Goal: Find specific page/section: Find specific page/section

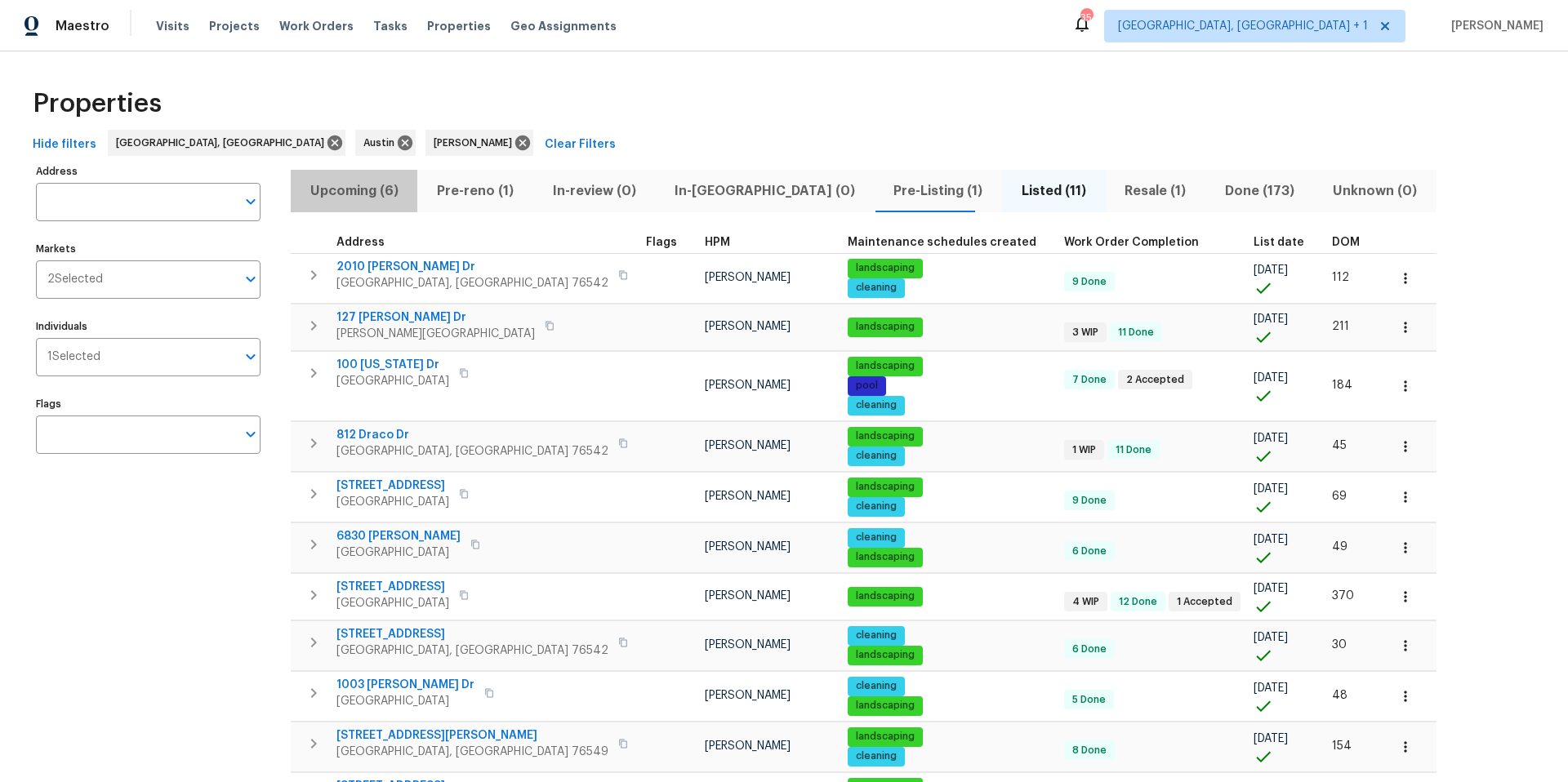
click at [355, 190] on span "Upcoming (6)" at bounding box center [354, 191] width 107 height 23
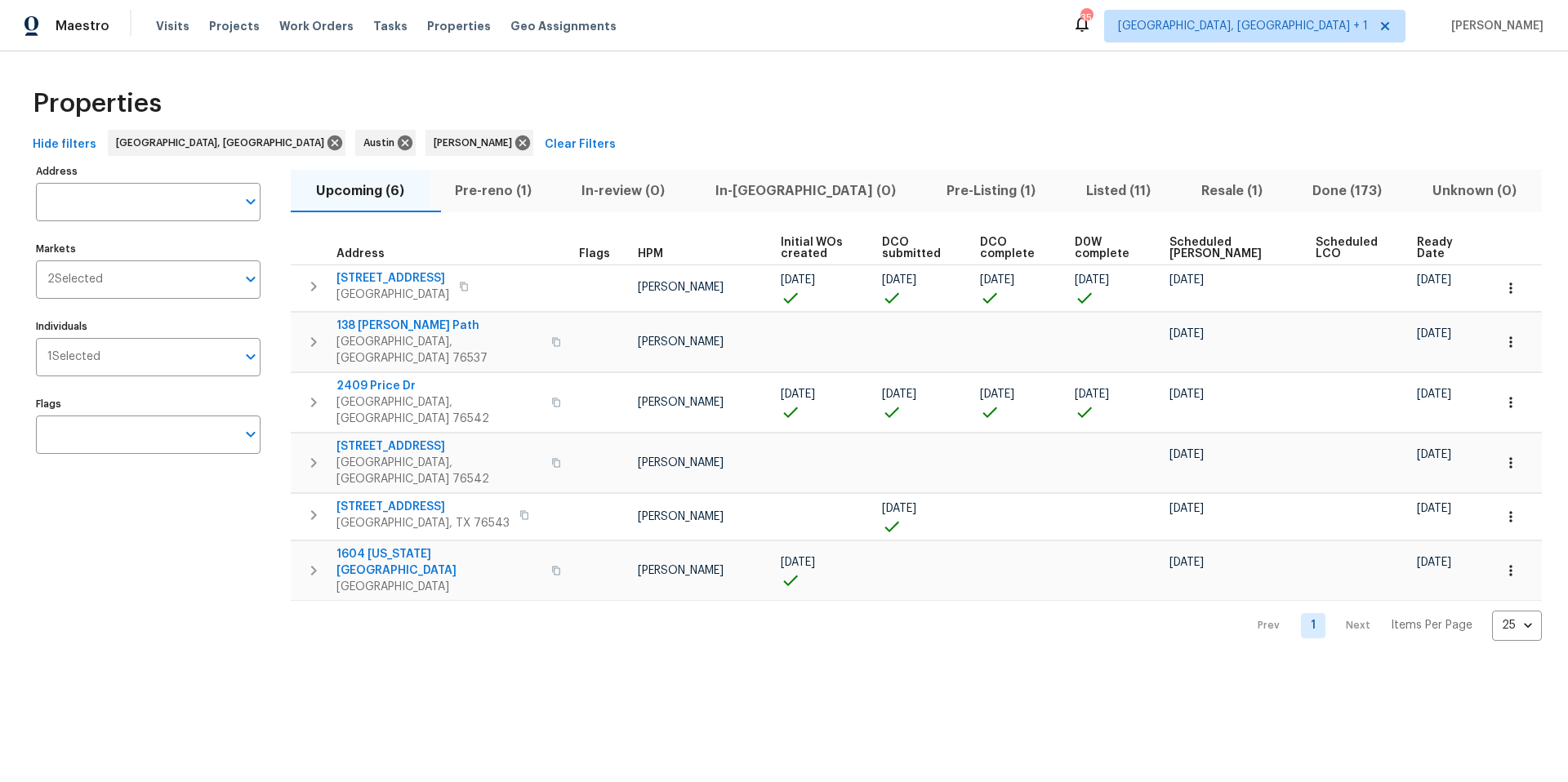
click at [1219, 237] on span "Scheduled [PERSON_NAME]" at bounding box center [1229, 249] width 118 height 23
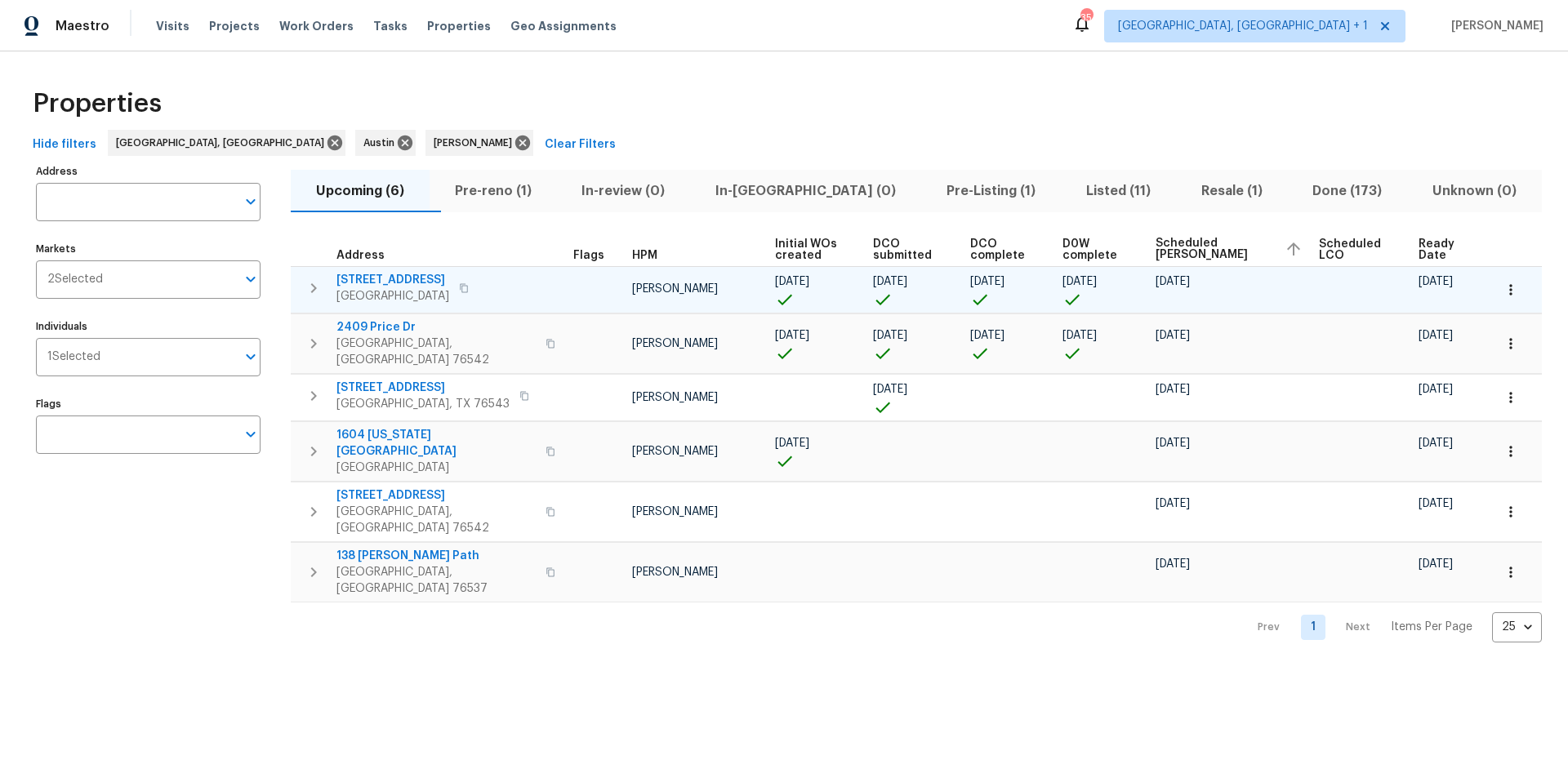
click at [403, 281] on span "[STREET_ADDRESS]" at bounding box center [393, 280] width 113 height 17
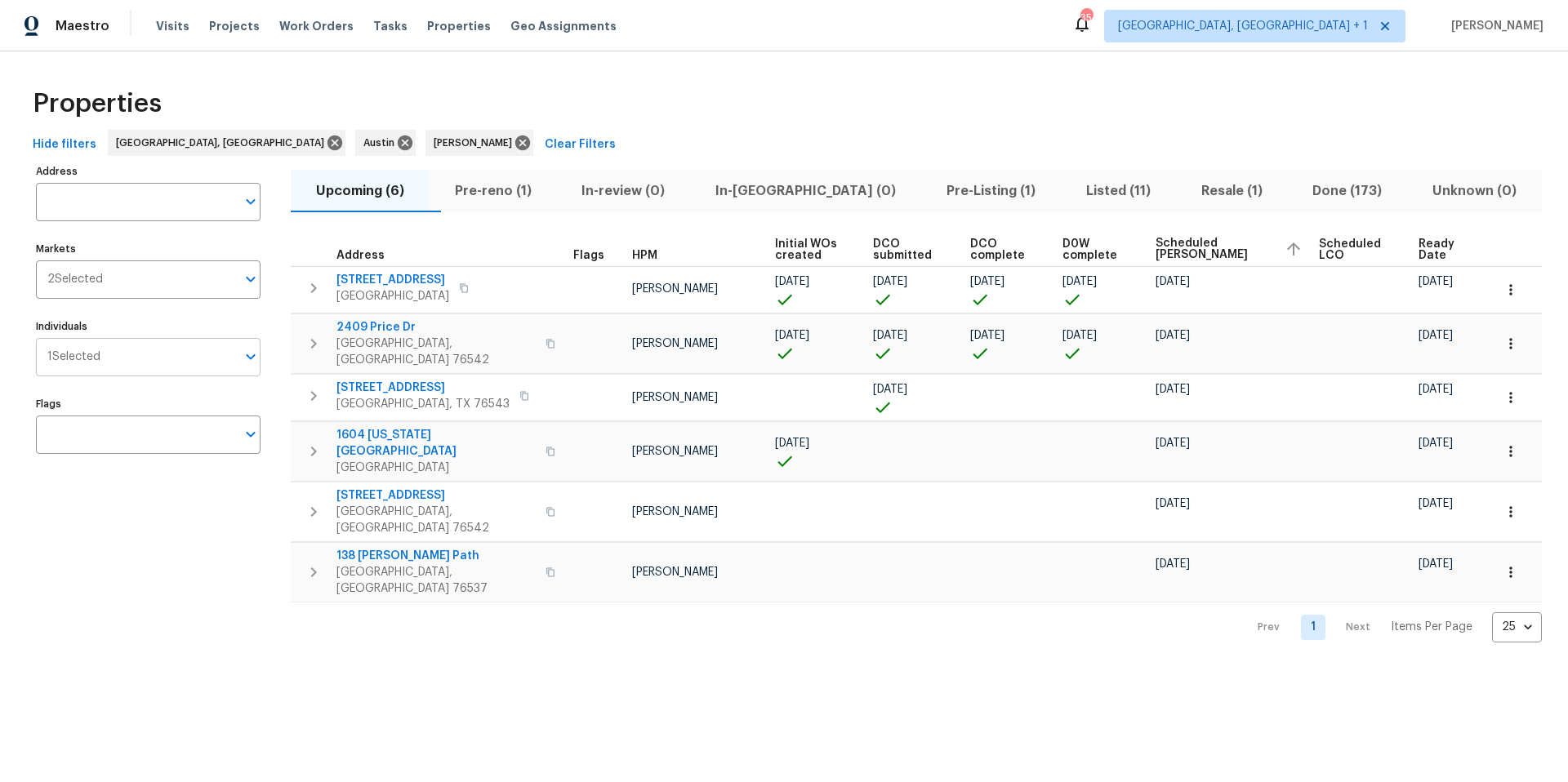
click at [151, 364] on input "Individuals" at bounding box center [169, 357] width 136 height 38
type input "[PERSON_NAME]"
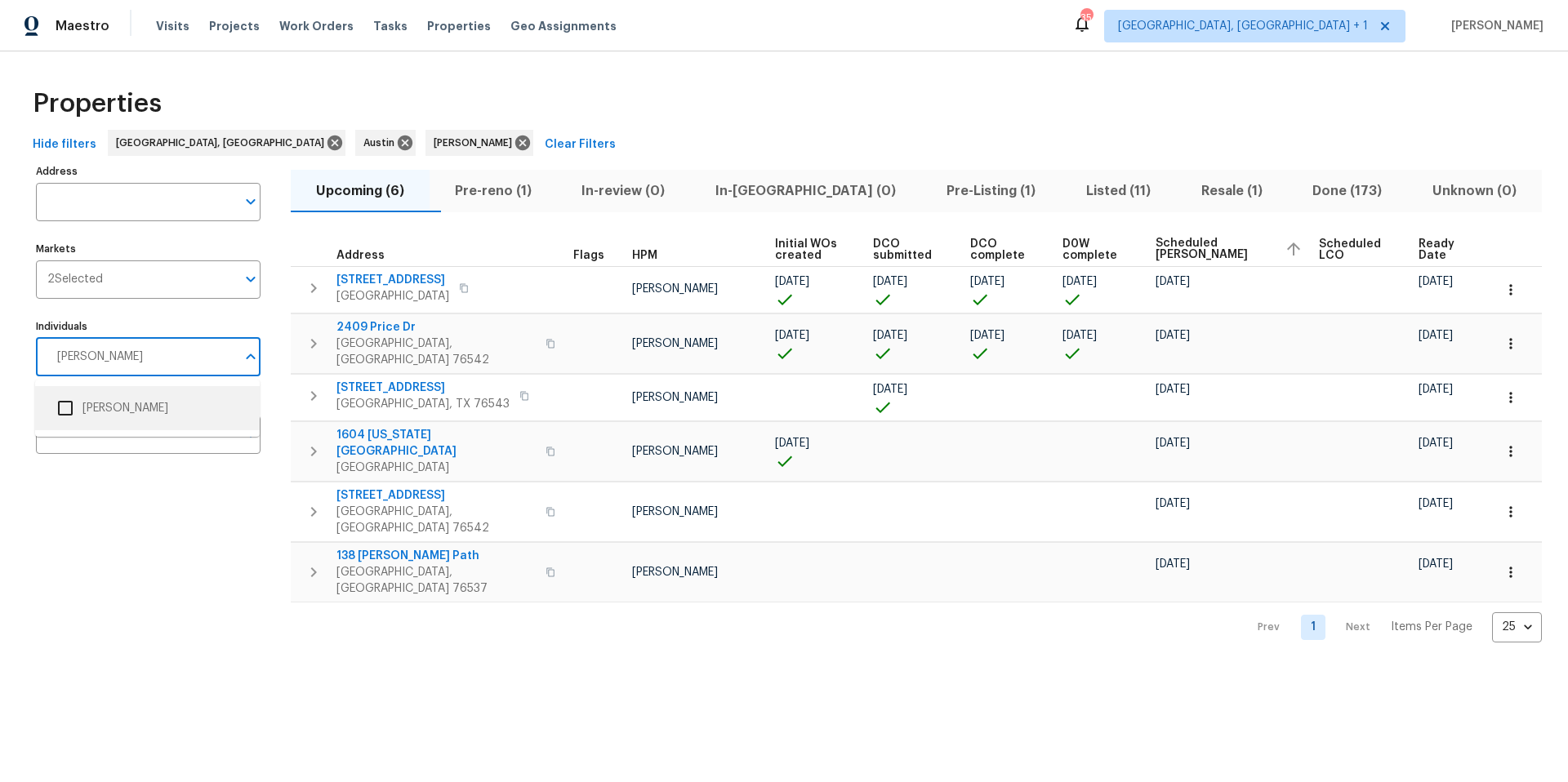
click at [67, 404] on input "checkbox" at bounding box center [64, 408] width 34 height 34
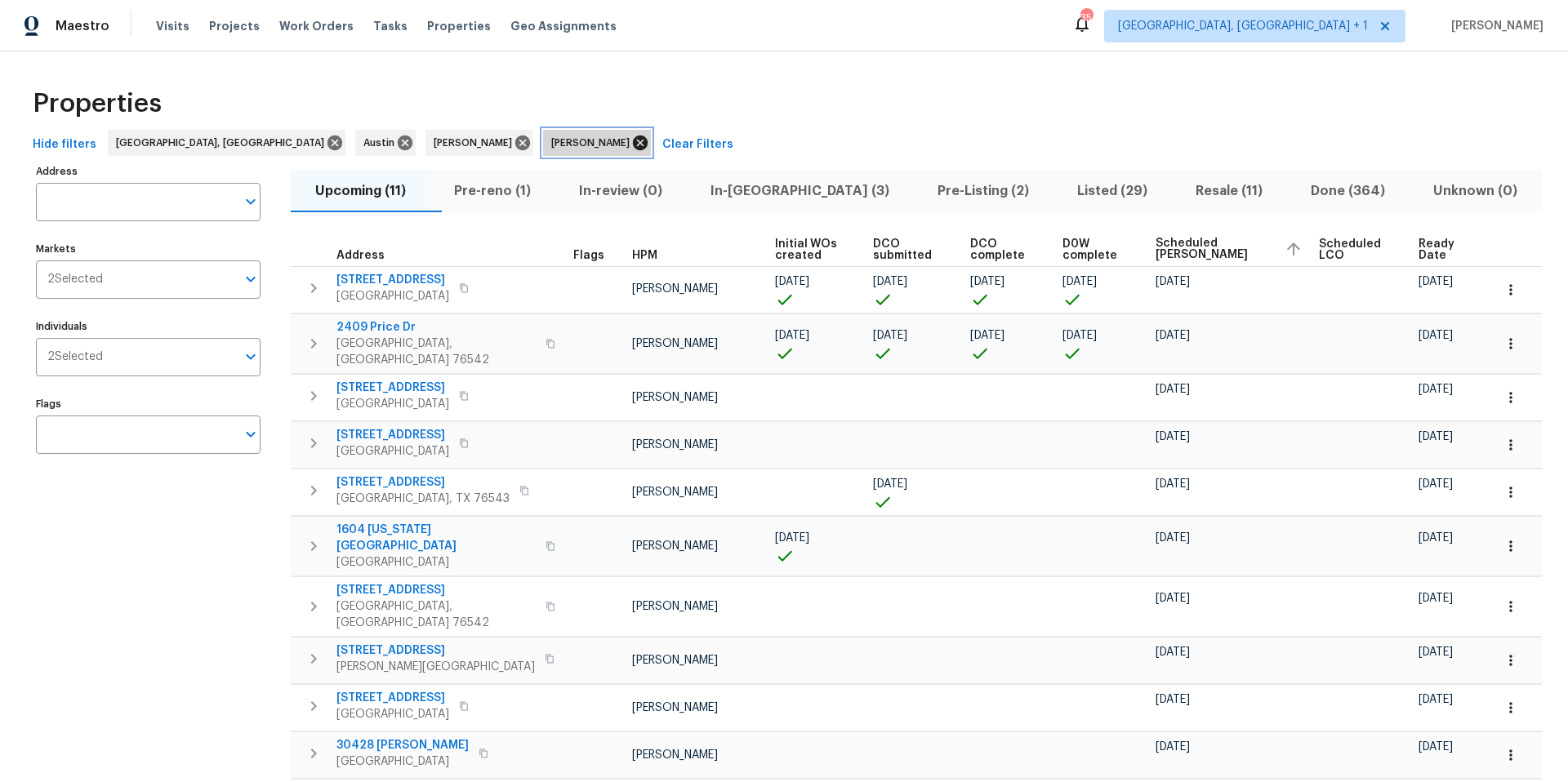
click at [633, 141] on icon at bounding box center [640, 142] width 15 height 15
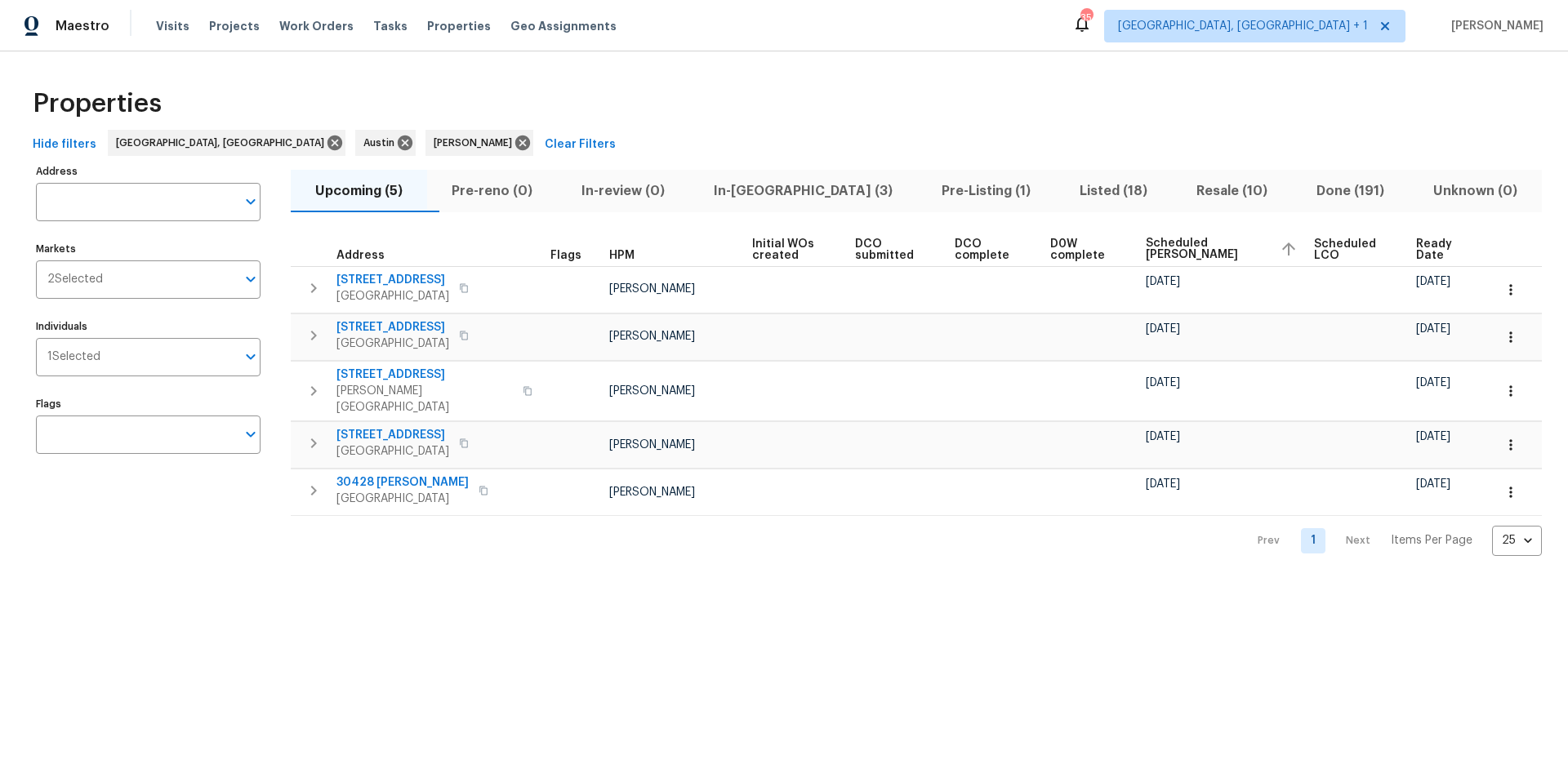
click at [1185, 251] on span "Scheduled [PERSON_NAME]" at bounding box center [1206, 249] width 121 height 23
click at [1279, 246] on icon "button" at bounding box center [1289, 249] width 20 height 20
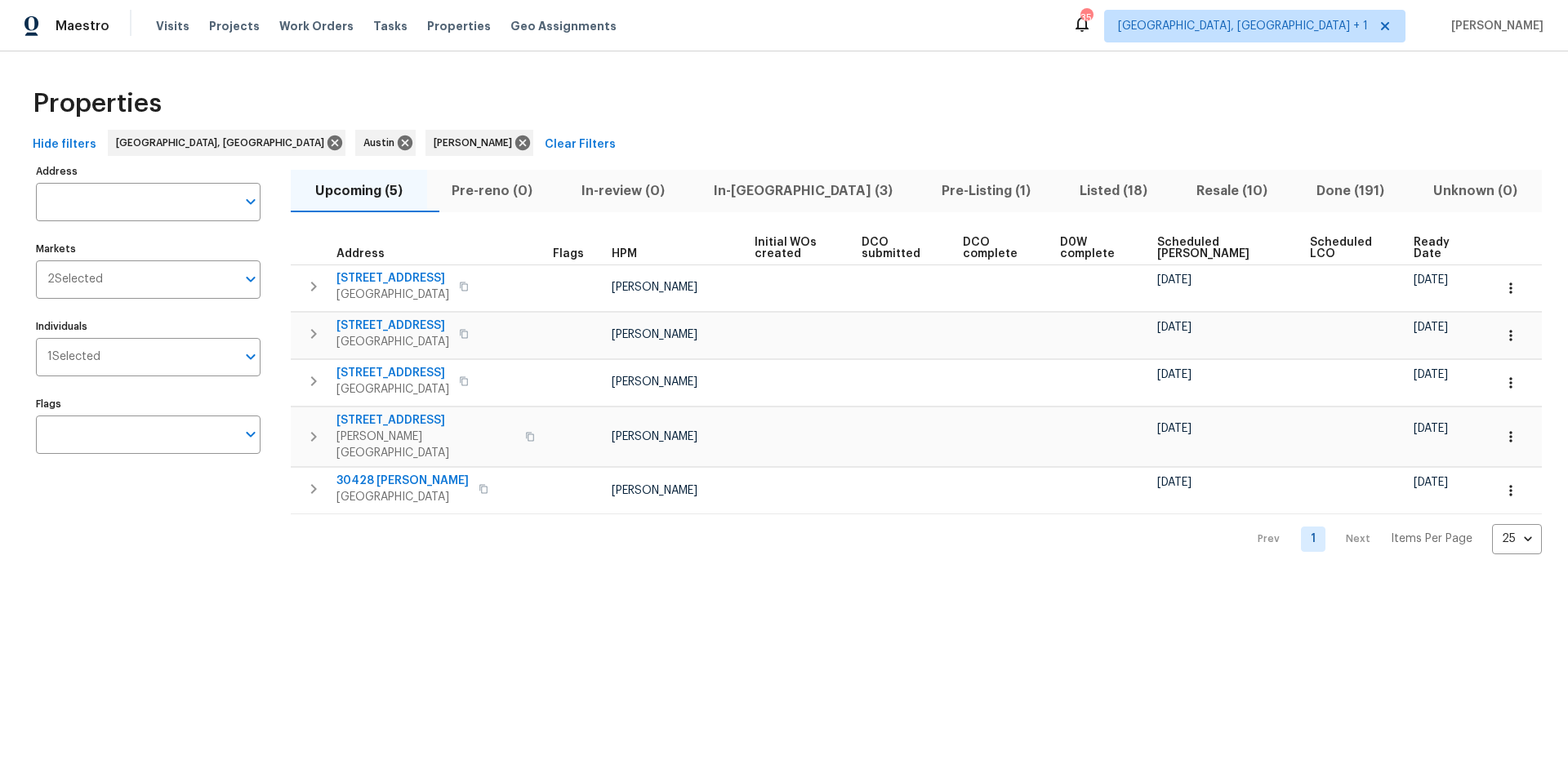
click at [1414, 245] on span "Ready Date" at bounding box center [1439, 249] width 51 height 23
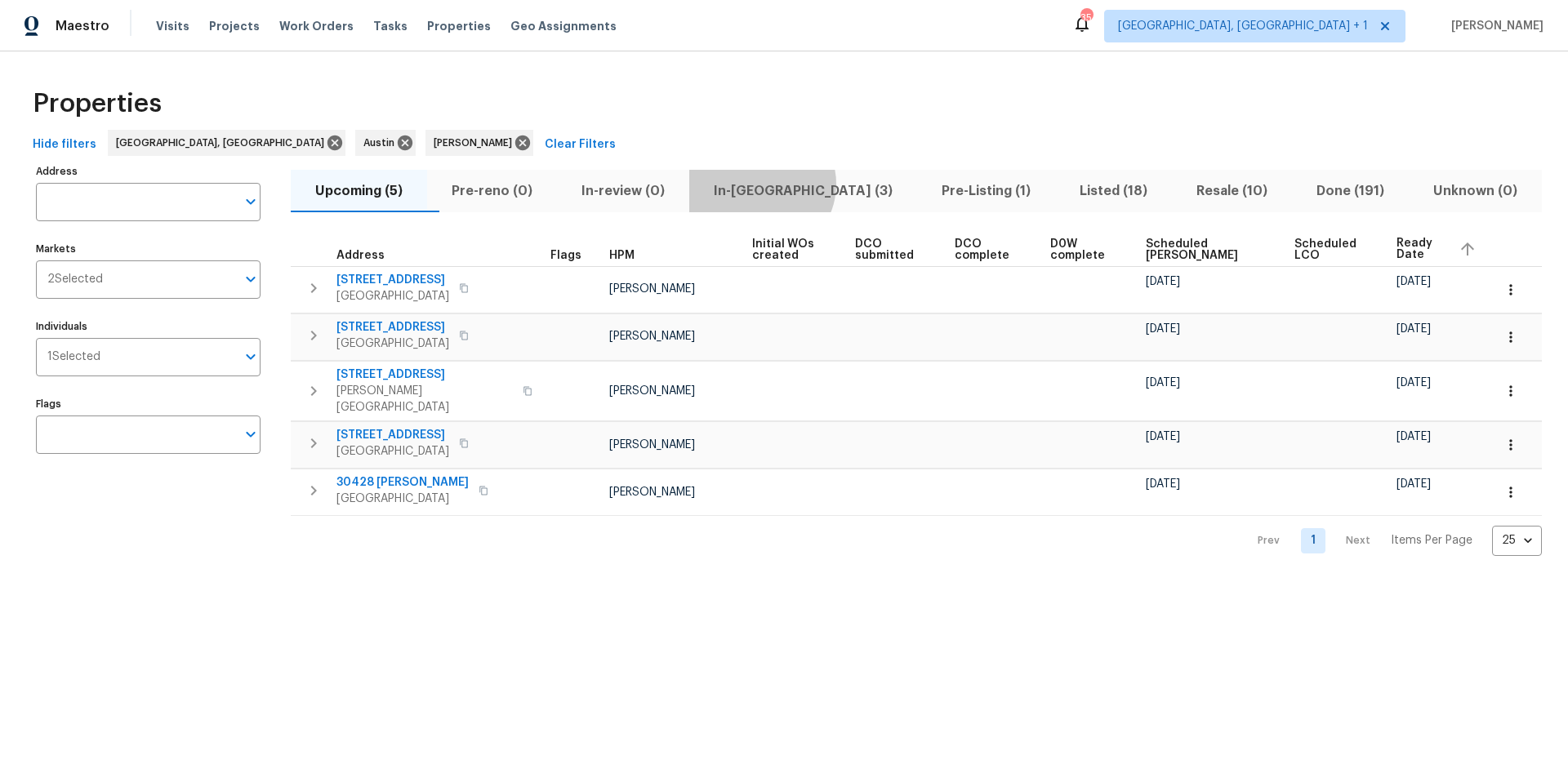
click at [792, 183] on span "In-[GEOGRAPHIC_DATA] (3)" at bounding box center [803, 191] width 209 height 23
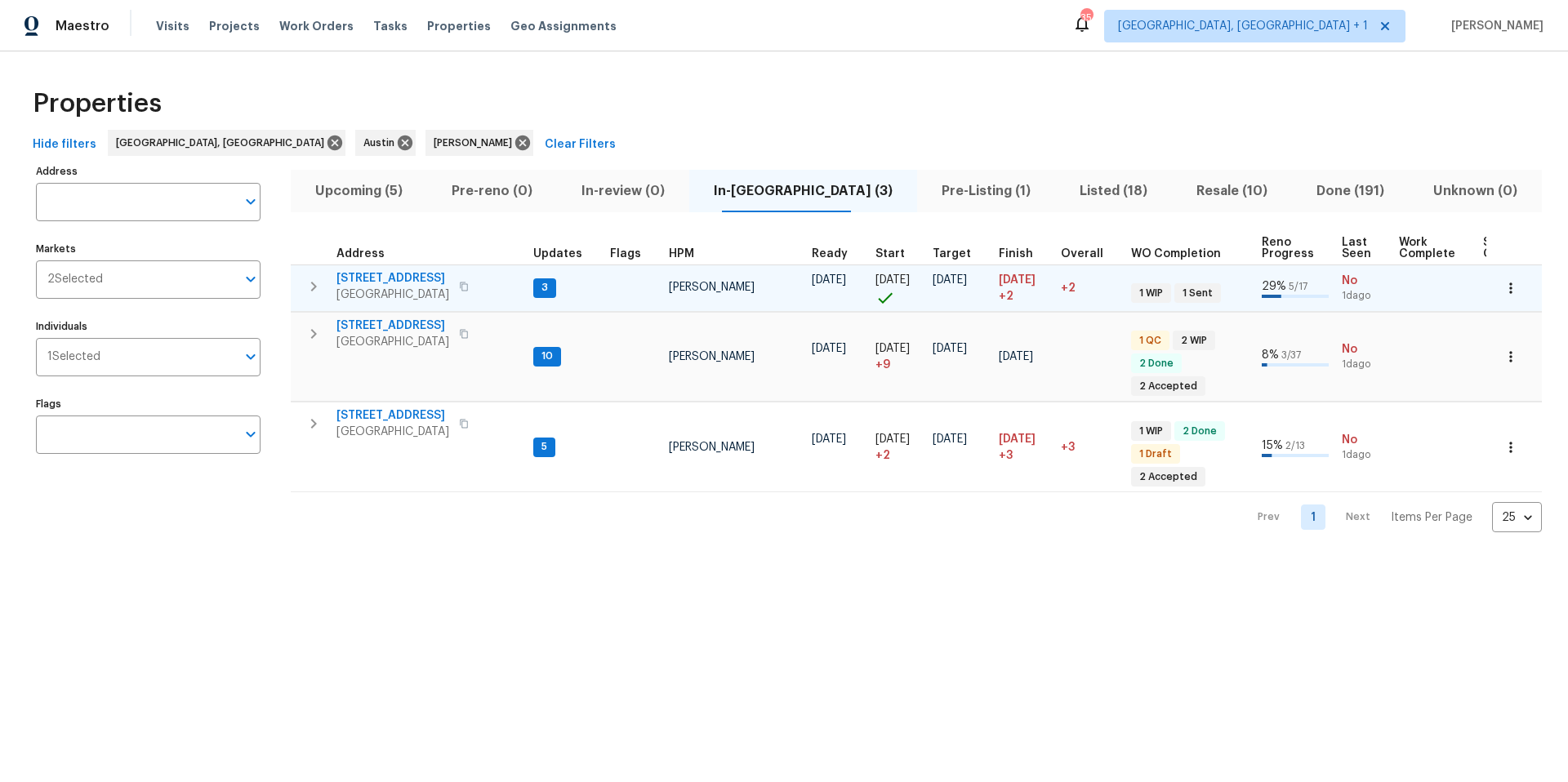
click at [383, 277] on span "[STREET_ADDRESS]" at bounding box center [393, 278] width 113 height 17
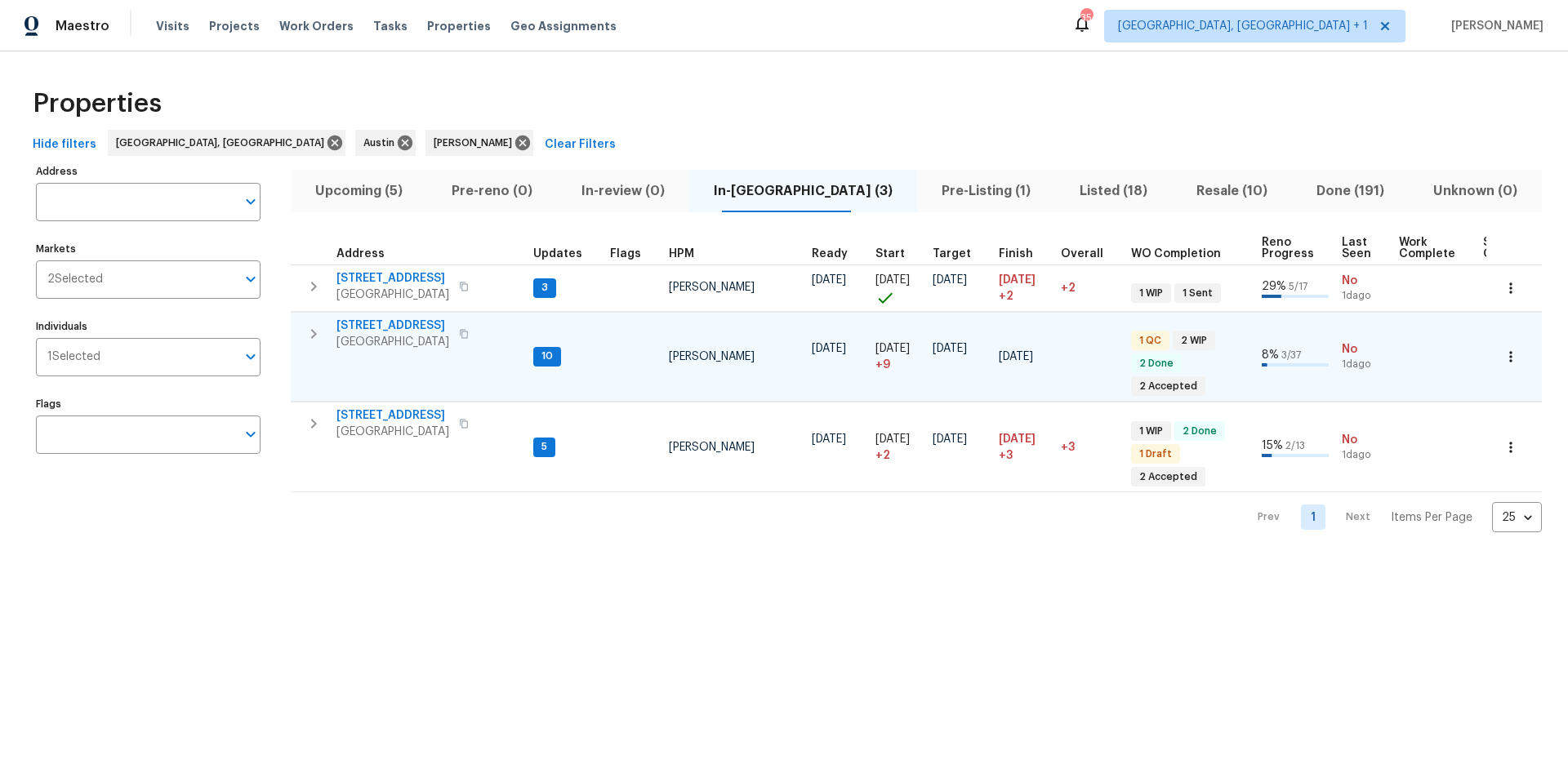
click at [375, 327] on span "[STREET_ADDRESS]" at bounding box center [393, 326] width 113 height 17
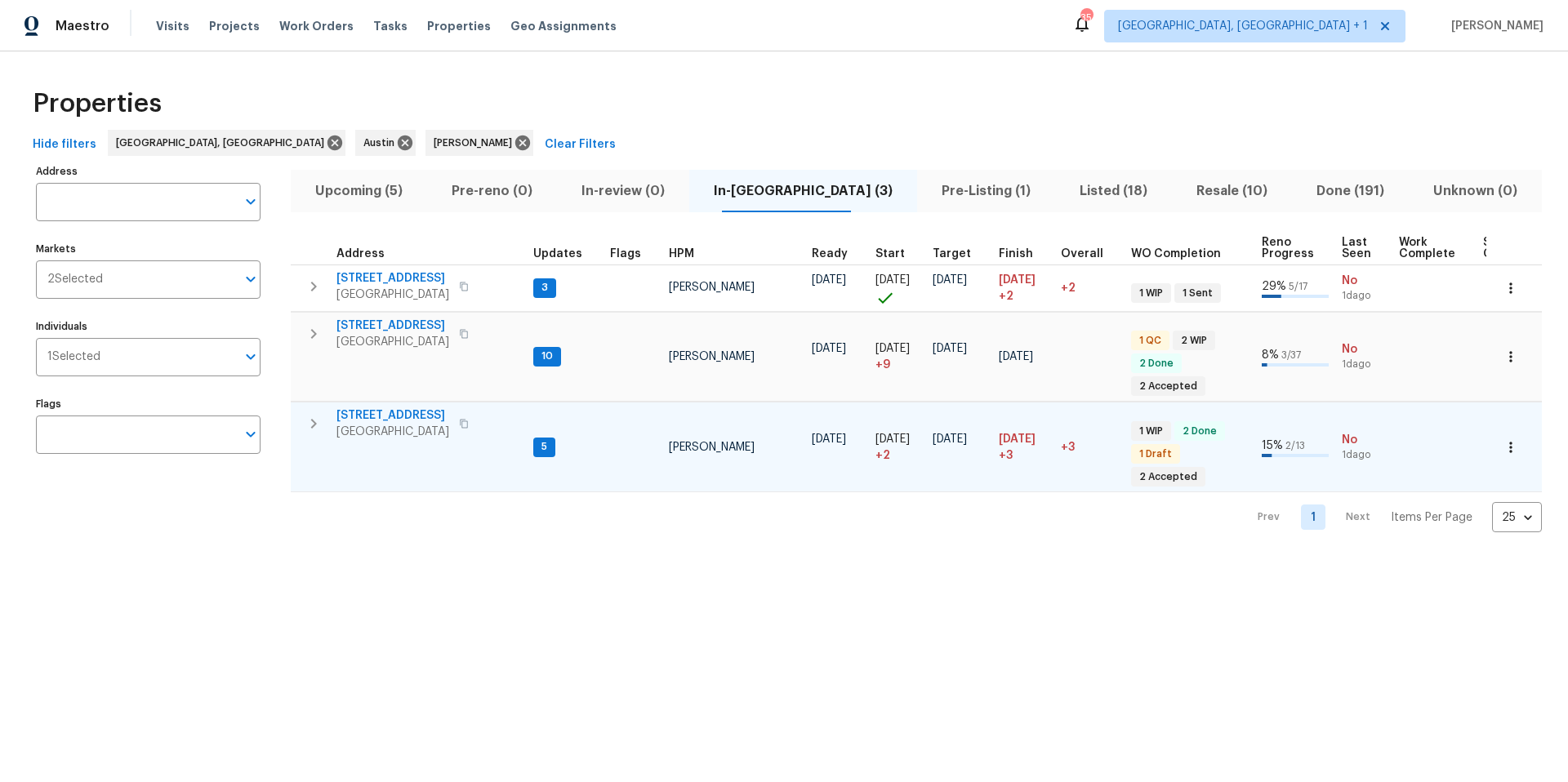
click at [381, 421] on span "[STREET_ADDRESS]" at bounding box center [393, 415] width 113 height 17
